Goal: Browse casually: Explore the website without a specific task or goal

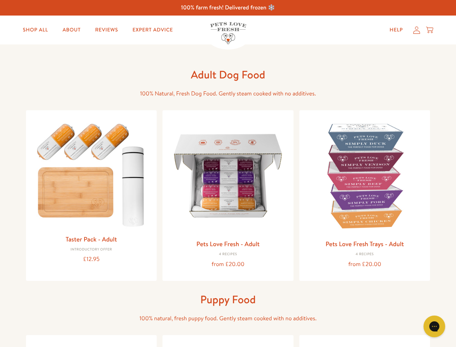
click at [435, 326] on icon "Open gorgias live chat" at bounding box center [434, 326] width 7 height 7
